Goal: Transaction & Acquisition: Purchase product/service

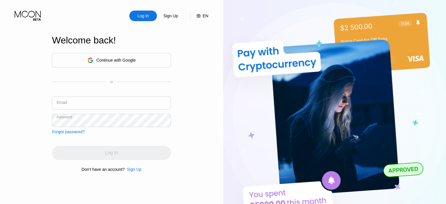
click at [88, 102] on input "text" at bounding box center [111, 102] width 119 height 13
paste input "[EMAIL_ADDRESS][DOMAIN_NAME]"
type input "[EMAIL_ADDRESS][DOMAIN_NAME]"
click at [88, 128] on div "Continue with Google or Email alexbeverly1972@pathobiymail.com Password Forgot …" at bounding box center [111, 93] width 119 height 81
click at [87, 126] on div "Continue with Google or Email alexbeverly1972@pathobiymail.com Password Forgot …" at bounding box center [111, 93] width 119 height 81
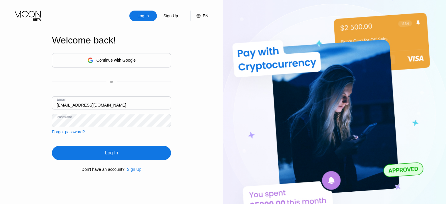
click at [88, 158] on div "Log In" at bounding box center [111, 153] width 119 height 14
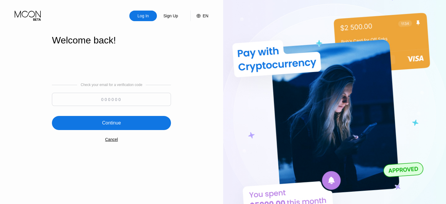
click at [138, 97] on input at bounding box center [111, 99] width 119 height 13
paste input "370227"
type input "370227"
click at [134, 120] on div "Continue" at bounding box center [111, 123] width 119 height 14
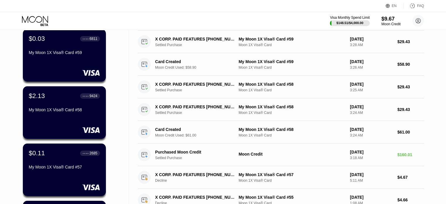
scroll to position [205, 0]
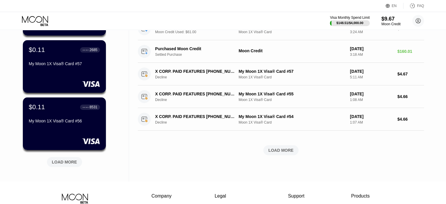
click at [51, 162] on div "LOAD MORE" at bounding box center [64, 162] width 35 height 10
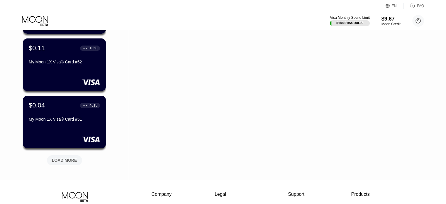
scroll to position [527, 0]
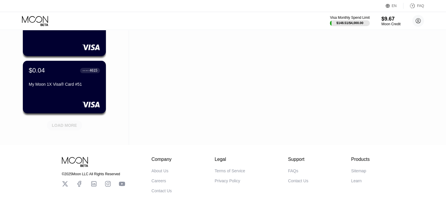
click at [74, 127] on div "LOAD MORE" at bounding box center [64, 124] width 25 height 5
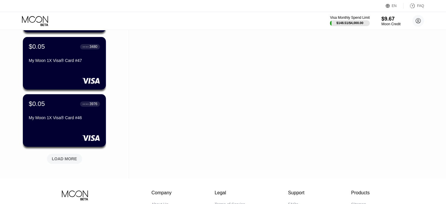
scroll to position [844, 0]
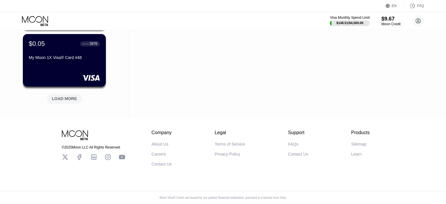
click at [72, 96] on div "LOAD MORE" at bounding box center [64, 98] width 25 height 5
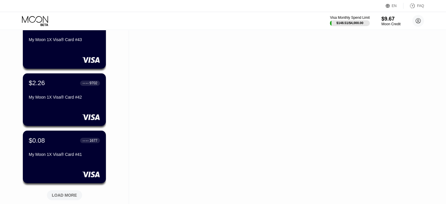
scroll to position [1129, 0]
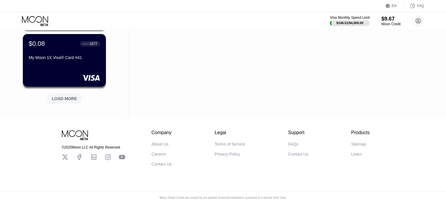
click at [51, 93] on div "LOAD MORE" at bounding box center [64, 98] width 35 height 10
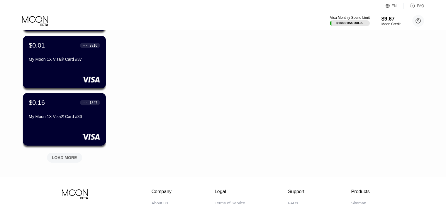
scroll to position [1364, 0]
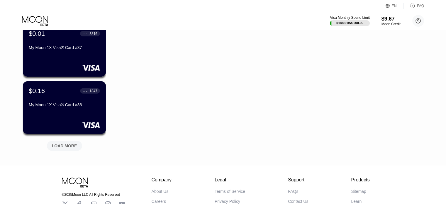
click at [64, 150] on div "LOAD MORE" at bounding box center [64, 146] width 35 height 10
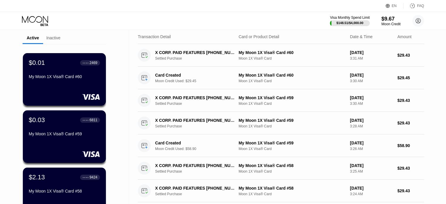
scroll to position [0, 0]
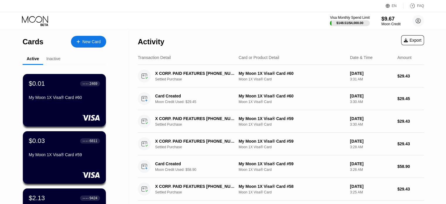
click at [36, 19] on icon at bounding box center [35, 21] width 27 height 10
click at [92, 41] on div "New Card" at bounding box center [91, 41] width 18 height 5
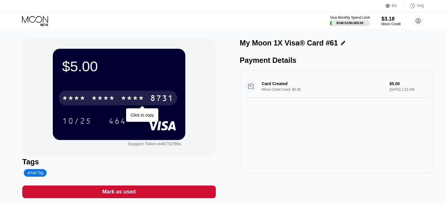
click at [135, 98] on div "* * * *" at bounding box center [132, 98] width 23 height 9
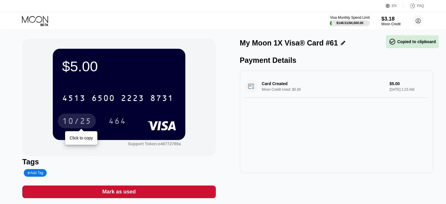
click at [84, 118] on div "10/25" at bounding box center [76, 121] width 29 height 9
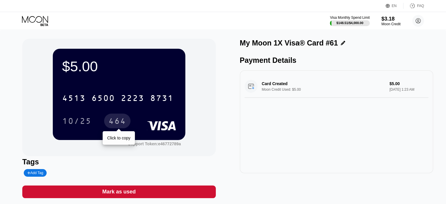
click at [122, 117] on div "464" at bounding box center [117, 120] width 26 height 15
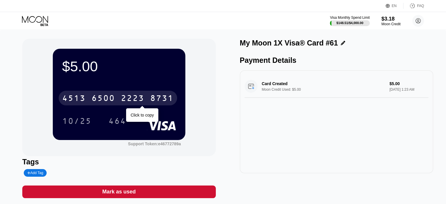
click at [117, 93] on div "4513 6500 2223 8731" at bounding box center [118, 98] width 118 height 15
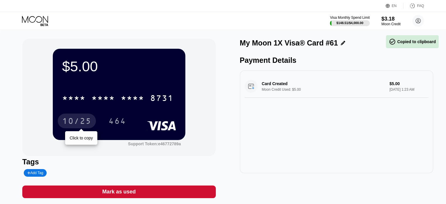
click at [86, 119] on div "10/25" at bounding box center [76, 121] width 29 height 9
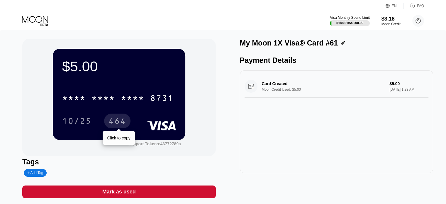
click at [109, 121] on div "464" at bounding box center [117, 121] width 18 height 9
click at [35, 18] on icon at bounding box center [35, 21] width 27 height 10
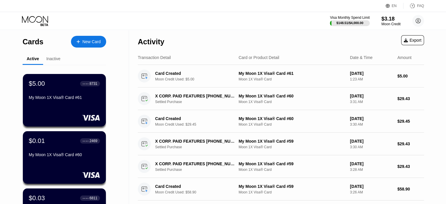
click at [417, 21] on circle at bounding box center [418, 21] width 12 height 12
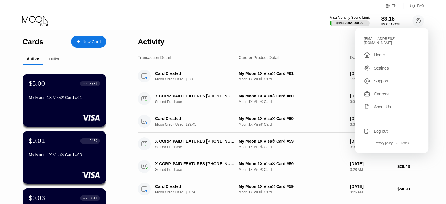
click at [373, 130] on div "Log out" at bounding box center [392, 131] width 56 height 6
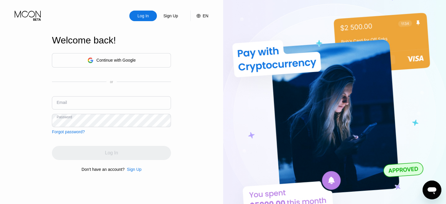
click at [90, 102] on input "text" at bounding box center [111, 102] width 119 height 13
paste input "victoriaflores1998@unappetymail.com"
type input "victoriaflores1998@unappetymail.com"
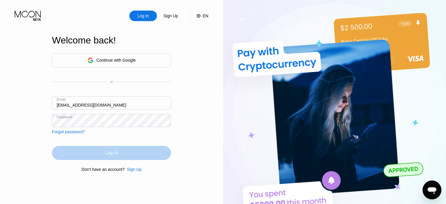
click at [111, 155] on div "Log In" at bounding box center [111, 153] width 13 height 6
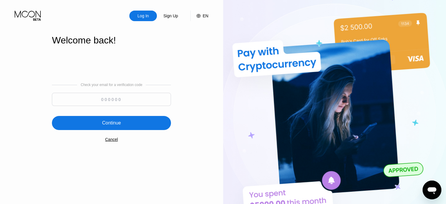
click at [130, 98] on input at bounding box center [111, 99] width 119 height 13
paste input "181760"
type input "181760"
click at [125, 119] on div "Continue" at bounding box center [111, 123] width 119 height 14
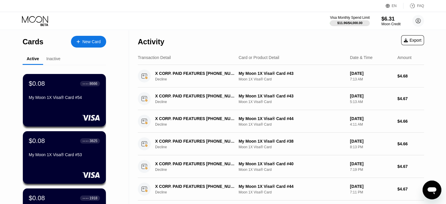
click at [94, 45] on div "New Card" at bounding box center [88, 42] width 35 height 12
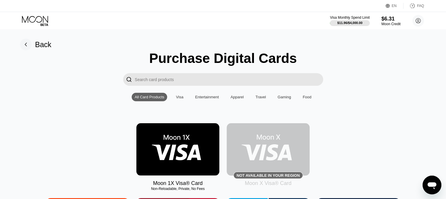
click at [182, 157] on img at bounding box center [177, 149] width 83 height 52
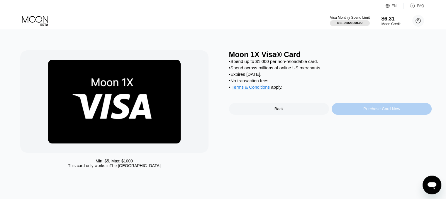
click at [373, 111] on div "Purchase Card Now" at bounding box center [381, 109] width 37 height 5
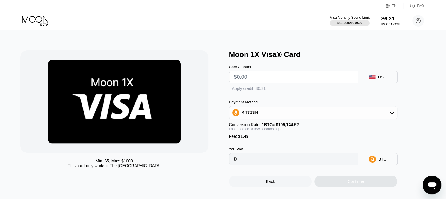
click at [265, 79] on input "text" at bounding box center [293, 77] width 119 height 12
type input "$5"
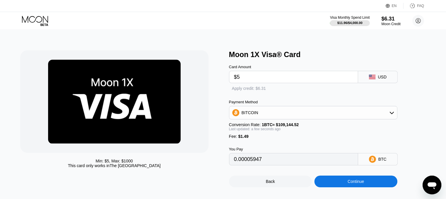
type input "0.00005947"
type input "$5"
click at [254, 91] on div "Apply credit: $6.31" at bounding box center [255, 88] width 34 height 5
type input "0.00000165"
click at [362, 188] on div "Continue" at bounding box center [355, 182] width 83 height 12
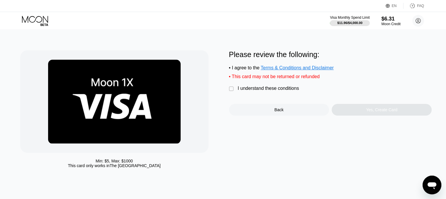
click at [292, 92] on div " I understand these conditions" at bounding box center [265, 89] width 73 height 6
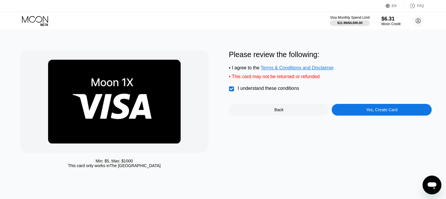
click at [358, 111] on div "Yes, Create Card" at bounding box center [381, 110] width 100 height 12
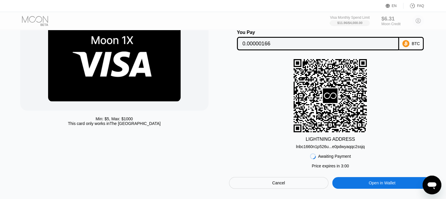
scroll to position [88, 0]
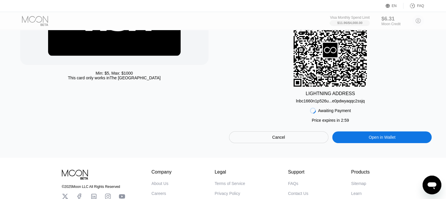
click at [292, 143] on div "Cancel" at bounding box center [278, 138] width 99 height 12
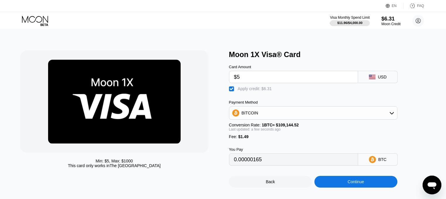
click at [284, 185] on div "Back" at bounding box center [270, 182] width 83 height 12
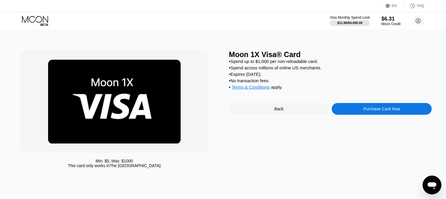
click at [273, 115] on div "Back" at bounding box center [279, 109] width 100 height 12
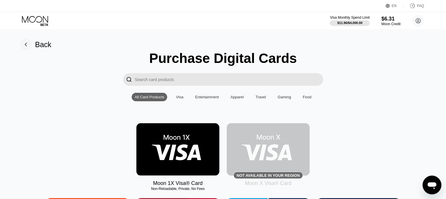
click at [33, 14] on div "Visa Monthly Spend Limit $11.96 / $4,000.00 $6.31 Moon Credit victoriaflores199…" at bounding box center [223, 21] width 446 height 18
click at [175, 163] on img at bounding box center [177, 149] width 83 height 52
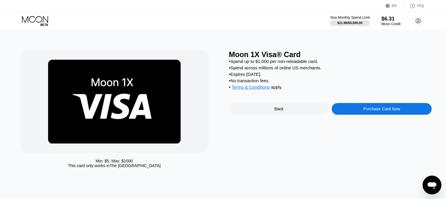
click at [354, 115] on div "Purchase Card Now" at bounding box center [381, 109] width 100 height 12
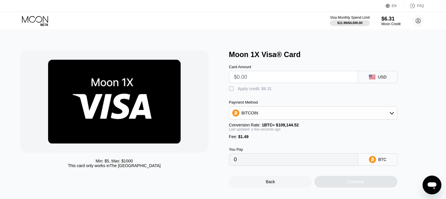
click at [269, 83] on input "text" at bounding box center [293, 77] width 119 height 12
type input "$4"
type input "0.00005031"
type input "$4.9"
type input "0.00005855"
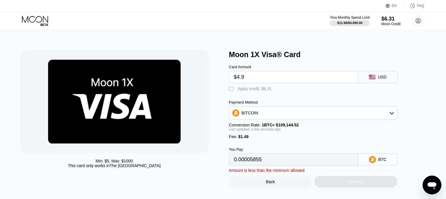
type input "$4.99"
type input "0.00005938"
type input "$4.9"
type input "0.00005855"
type input "$4."
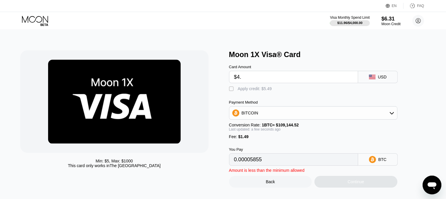
type input "0.00005031"
type input "$4.8"
type input "0.00005764"
type input "$4.8"
click at [235, 92] on div " Apply credit: $6.29" at bounding box center [252, 89] width 46 height 6
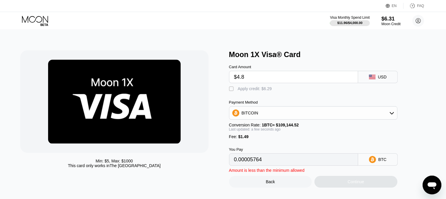
type input "0"
drag, startPoint x: 256, startPoint y: 80, endPoint x: 226, endPoint y: 83, distance: 29.7
click at [226, 83] on div "Min: $ 5 , Max: $ 1000 This card only works in The United States Moon 1X Visa® …" at bounding box center [222, 118] width 405 height 137
click at [46, 21] on icon at bounding box center [35, 21] width 27 height 10
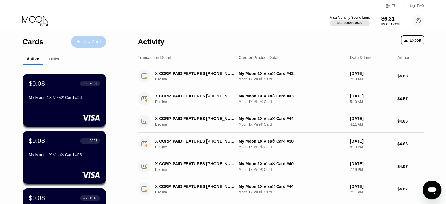
click at [83, 38] on div "New Card" at bounding box center [88, 42] width 35 height 12
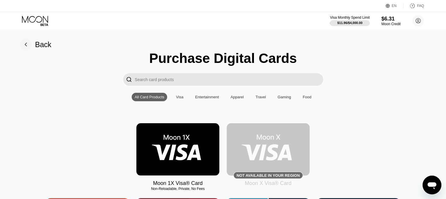
click at [185, 149] on img at bounding box center [177, 149] width 83 height 52
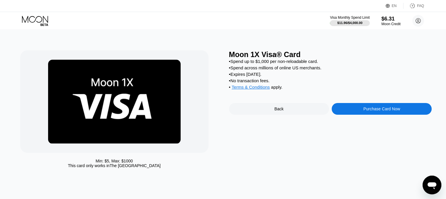
click at [379, 115] on div "Purchase Card Now" at bounding box center [381, 109] width 100 height 12
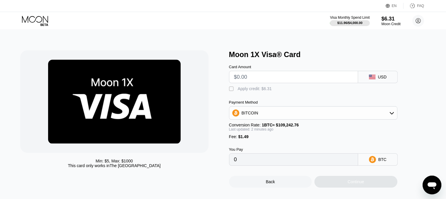
click at [230, 91] on div "" at bounding box center [232, 89] width 6 height 6
click at [247, 77] on input "text" at bounding box center [293, 77] width 119 height 12
type input "$5"
type input "0.00000164"
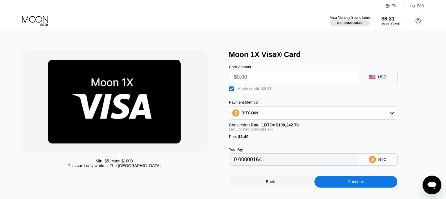
type input "0"
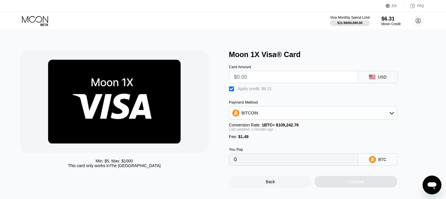
type input "$4"
type input "$6"
type input "0.0000108"
type input "0"
click at [390, 19] on div "$6.31" at bounding box center [391, 19] width 20 height 6
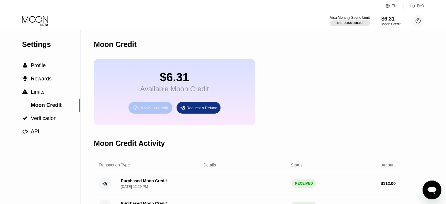
click at [143, 110] on div "Buy Moon Credit" at bounding box center [153, 107] width 28 height 5
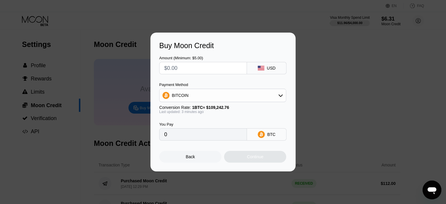
click at [187, 97] on div "BITCOIN" at bounding box center [222, 95] width 126 height 12
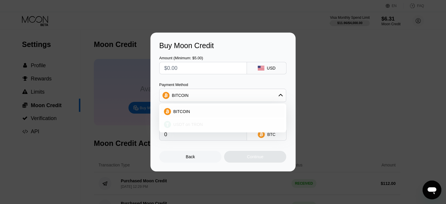
click at [195, 124] on span "USDT on TRON" at bounding box center [188, 124] width 30 height 5
type input "0.00"
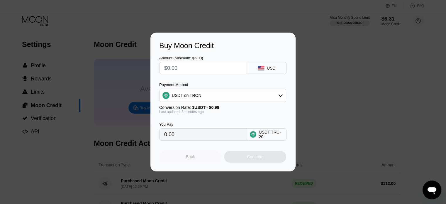
click at [197, 156] on div "Back" at bounding box center [190, 157] width 62 height 12
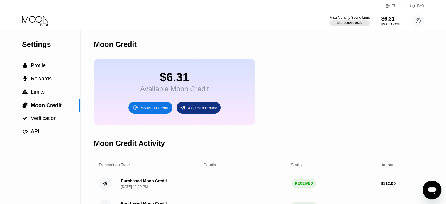
click at [149, 110] on div "Buy Moon Credit" at bounding box center [153, 107] width 28 height 5
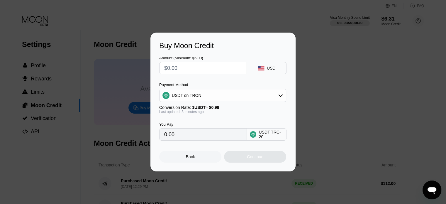
click at [178, 69] on input "text" at bounding box center [203, 68] width 78 height 12
type input "$120"
click at [240, 156] on div "Continue" at bounding box center [255, 157] width 62 height 12
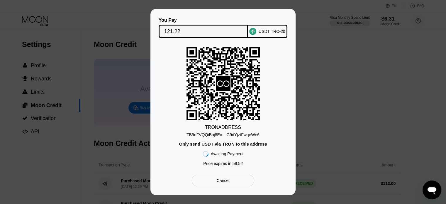
drag, startPoint x: 206, startPoint y: 134, endPoint x: 1, endPoint y: 134, distance: 204.5
click at [206, 134] on div "TB9oFVQQiBpj8Eo...iG9dYjztFwqeWe6" at bounding box center [222, 134] width 73 height 5
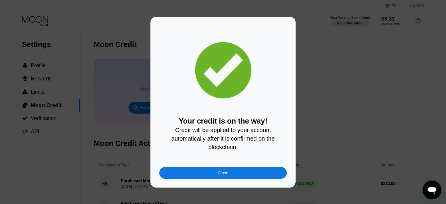
click at [216, 176] on div "Close" at bounding box center [222, 173] width 127 height 12
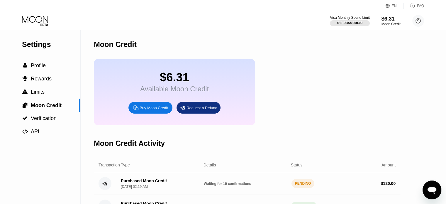
click at [40, 21] on icon at bounding box center [35, 21] width 27 height 10
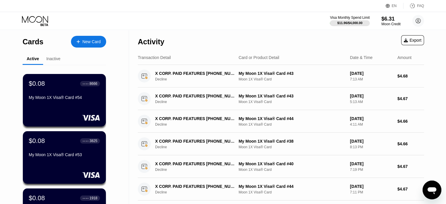
click at [91, 42] on div "New Card" at bounding box center [91, 41] width 18 height 5
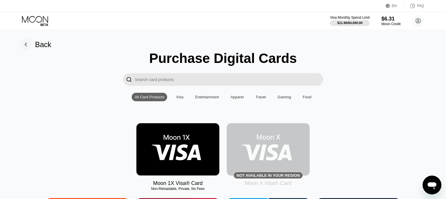
click at [46, 46] on div "Back" at bounding box center [43, 44] width 16 height 8
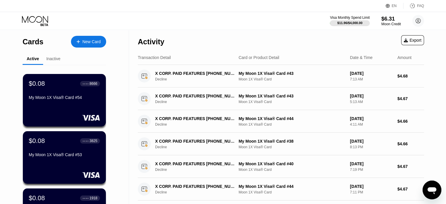
click at [393, 20] on div "$6.31" at bounding box center [391, 19] width 20 height 6
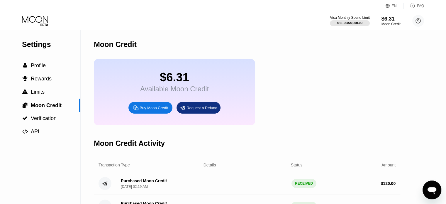
click at [41, 18] on icon at bounding box center [35, 21] width 27 height 10
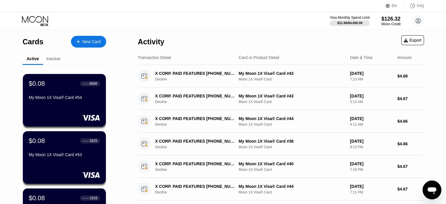
click at [86, 42] on div "New Card" at bounding box center [91, 41] width 18 height 5
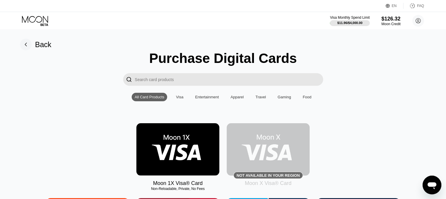
click at [178, 146] on img at bounding box center [177, 149] width 83 height 52
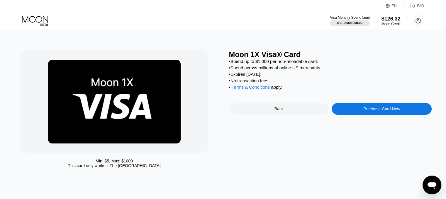
click at [376, 111] on div "Purchase Card Now" at bounding box center [381, 109] width 37 height 5
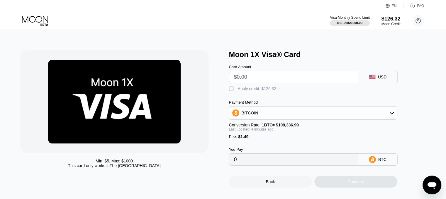
click at [266, 81] on input "text" at bounding box center [293, 77] width 119 height 12
type input "$9"
type input "0.00009590"
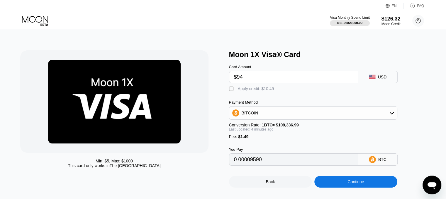
type input "$945"
type input "0.00865284"
type input "$9"
type input "0.00009590"
type input "$9.45"
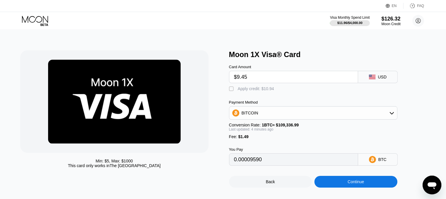
type input "0.00010002"
type input "$9.45"
click at [257, 92] on div " Apply credit: $10.94" at bounding box center [253, 89] width 48 height 6
type input "0"
click at [351, 183] on div "Continue" at bounding box center [355, 182] width 83 height 12
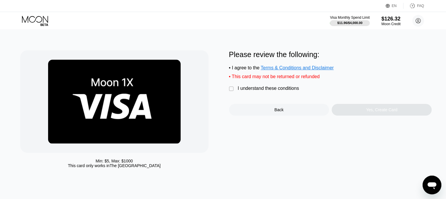
drag, startPoint x: 286, startPoint y: 92, endPoint x: 300, endPoint y: 98, distance: 14.7
click at [287, 91] on div "I understand these conditions" at bounding box center [268, 88] width 61 height 5
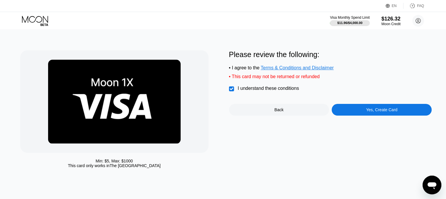
click at [343, 108] on div "Please review the following: • I agree to the Terms & Conditions and Disclaimer…" at bounding box center [330, 82] width 203 height 65
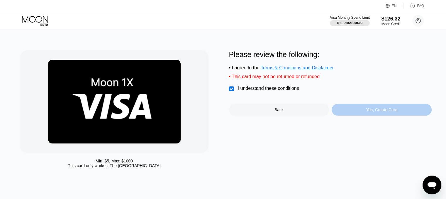
click at [345, 110] on div "Yes, Create Card" at bounding box center [381, 110] width 100 height 12
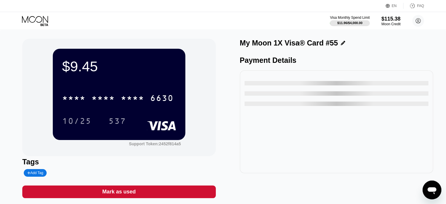
click at [146, 101] on div "* * * * * * * * * * * * 6630" at bounding box center [118, 98] width 118 height 15
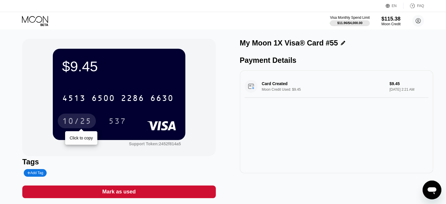
click at [84, 122] on div "10/25" at bounding box center [76, 121] width 29 height 9
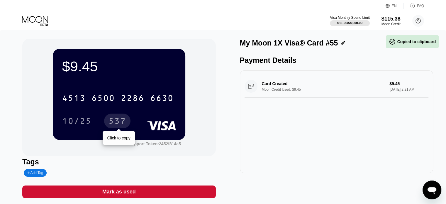
click at [117, 122] on div "537" at bounding box center [117, 121] width 18 height 9
